Goal: Transaction & Acquisition: Purchase product/service

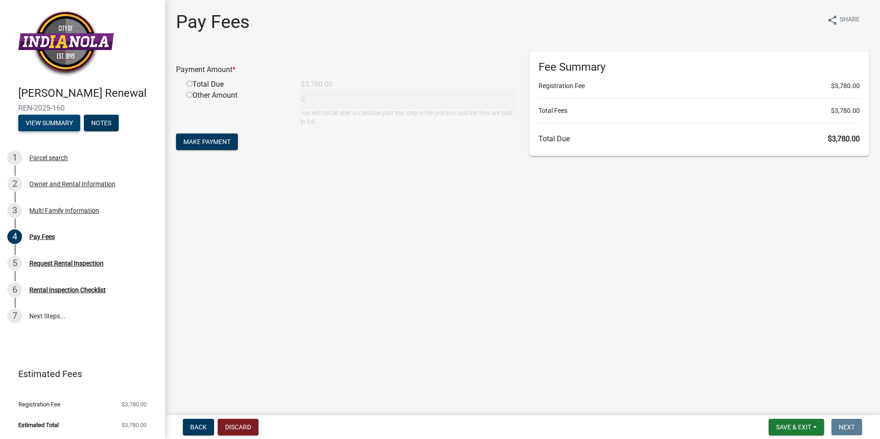
click at [49, 122] on button "View Summary" at bounding box center [49, 123] width 62 height 17
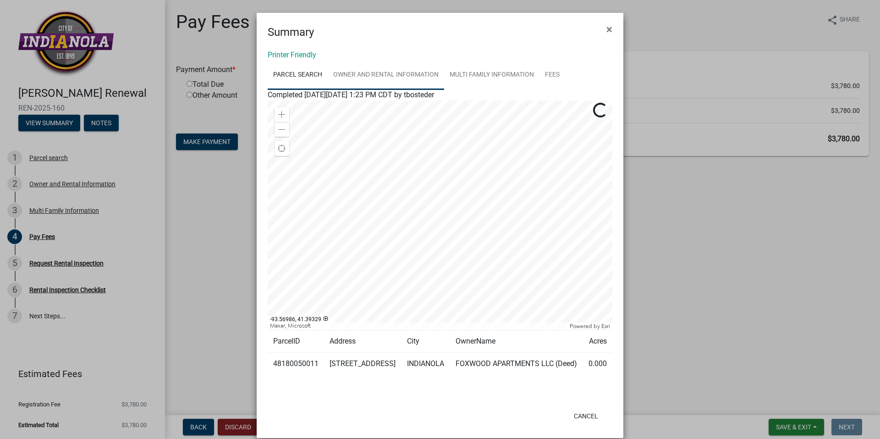
click at [405, 76] on link "Owner and Rental Information" at bounding box center [386, 75] width 116 height 29
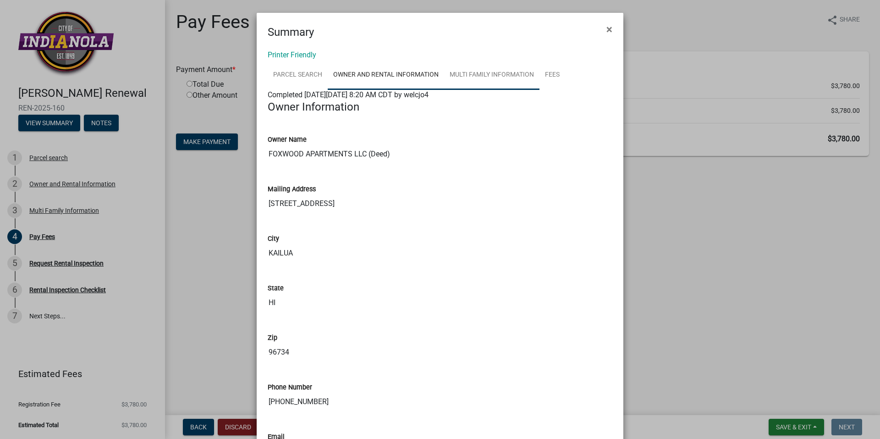
click at [488, 76] on link "Multi Family Information" at bounding box center [491, 75] width 95 height 29
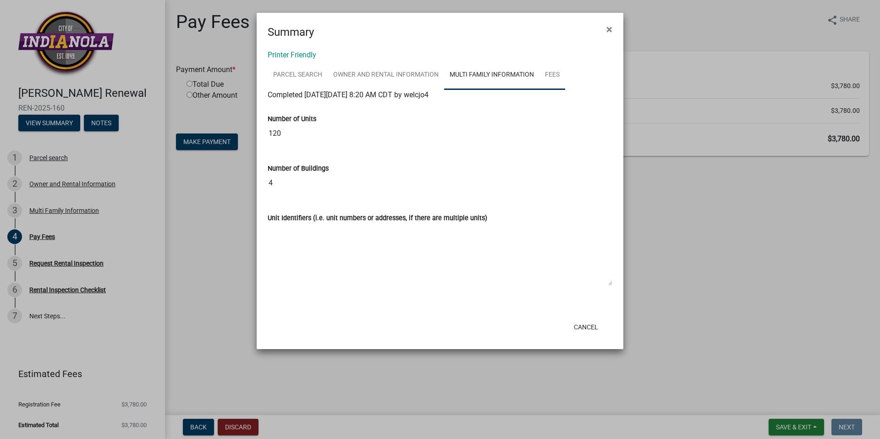
click at [556, 79] on link "Fees" at bounding box center [553, 75] width 26 height 29
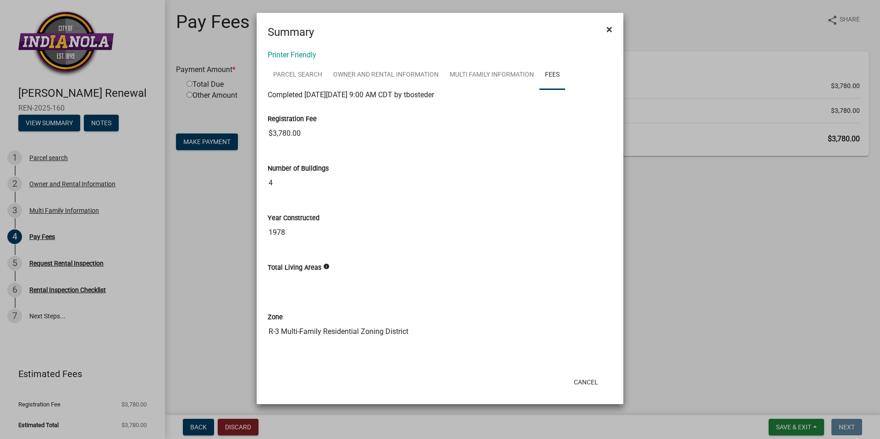
click at [610, 32] on span "×" at bounding box center [610, 29] width 6 height 13
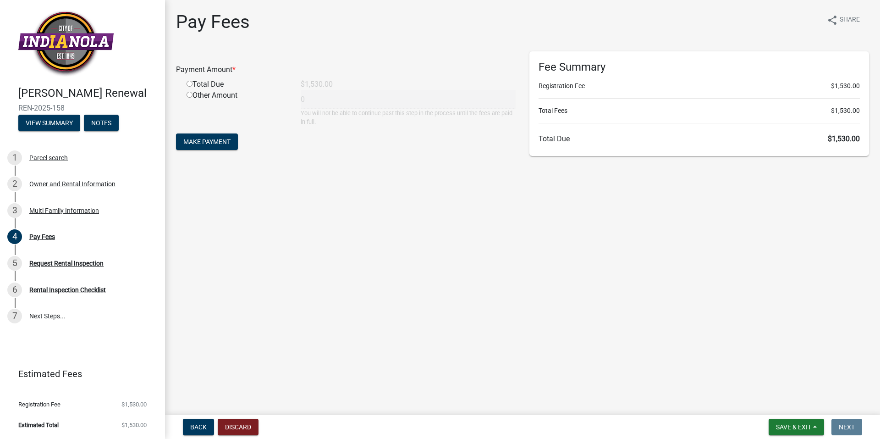
click at [189, 84] on input "radio" at bounding box center [190, 84] width 6 height 6
radio input "true"
type input "1530"
click at [189, 96] on input "radio" at bounding box center [190, 95] width 6 height 6
radio input "true"
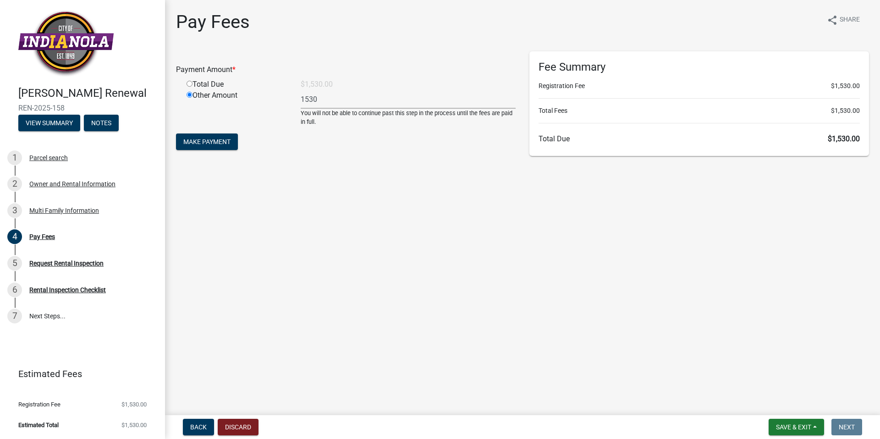
click at [190, 83] on input "radio" at bounding box center [190, 84] width 6 height 6
radio input "true"
radio input "false"
click at [201, 149] on button "Make Payment" at bounding box center [207, 141] width 62 height 17
